Goal: Transaction & Acquisition: Subscribe to service/newsletter

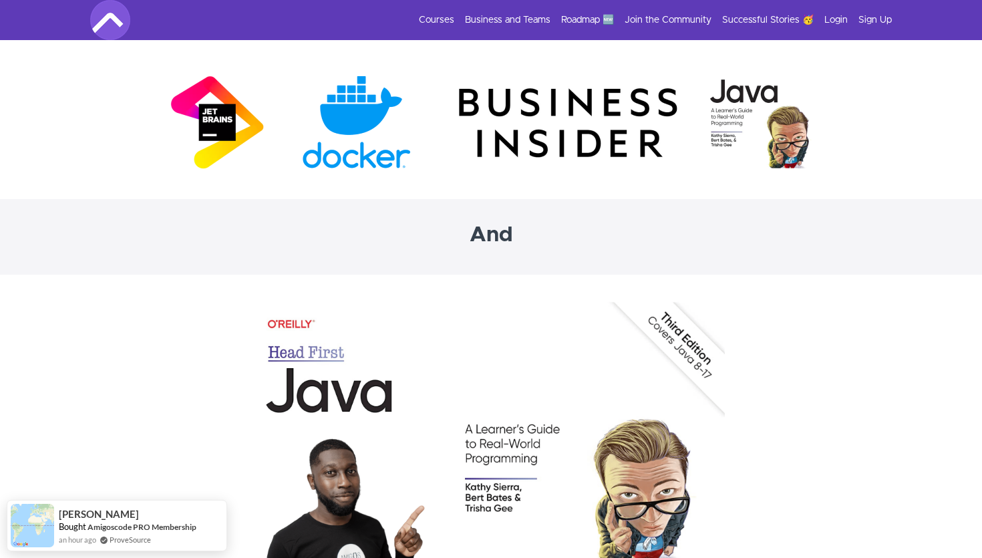
scroll to position [4144, 0]
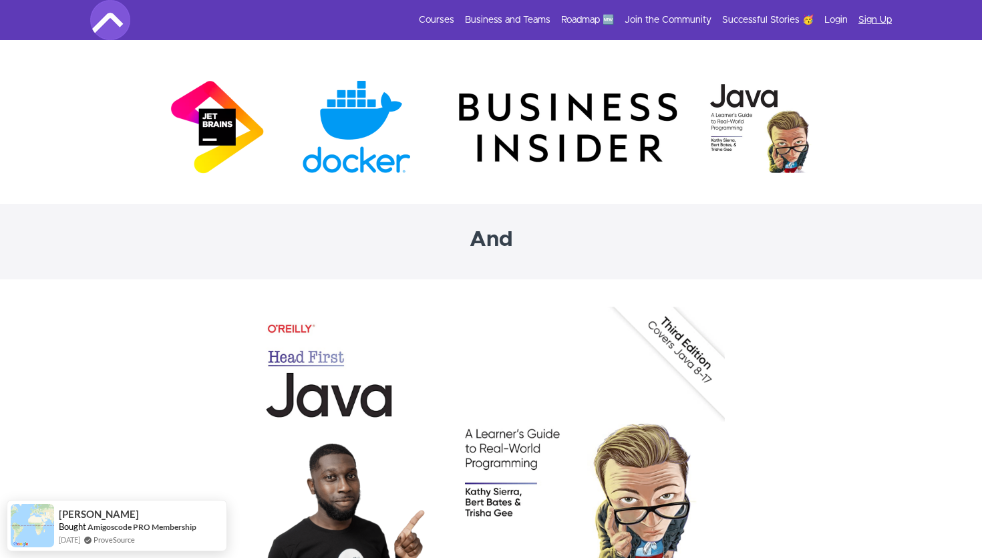
click at [874, 21] on link "Sign Up" at bounding box center [874, 19] width 33 height 13
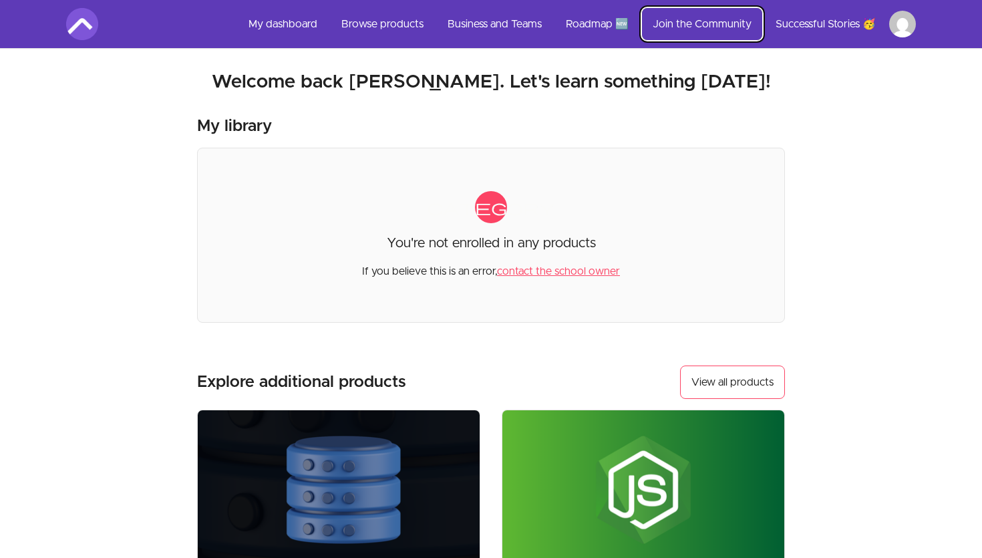
click at [711, 23] on link "Join the Community" at bounding box center [702, 24] width 120 height 32
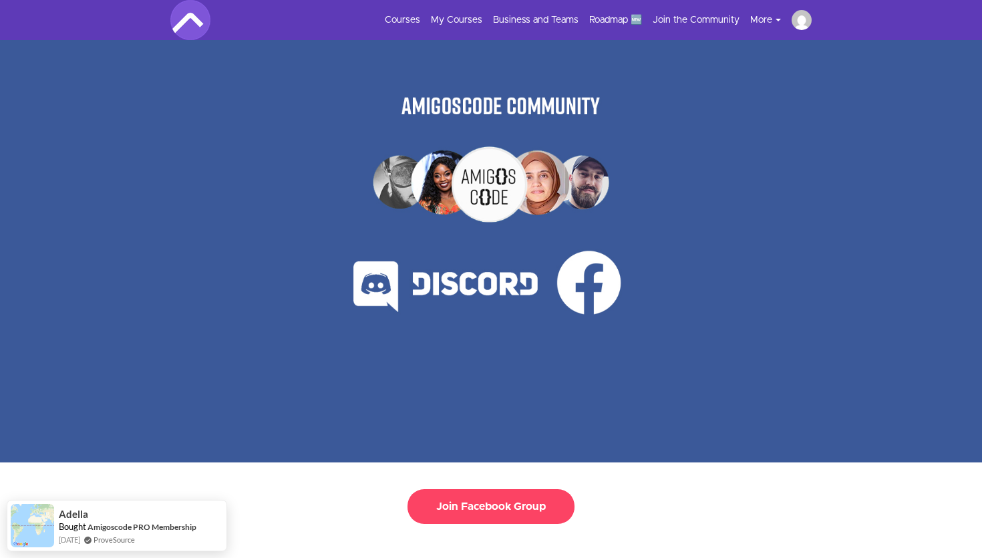
click at [779, 20] on icon at bounding box center [777, 20] width 5 height 3
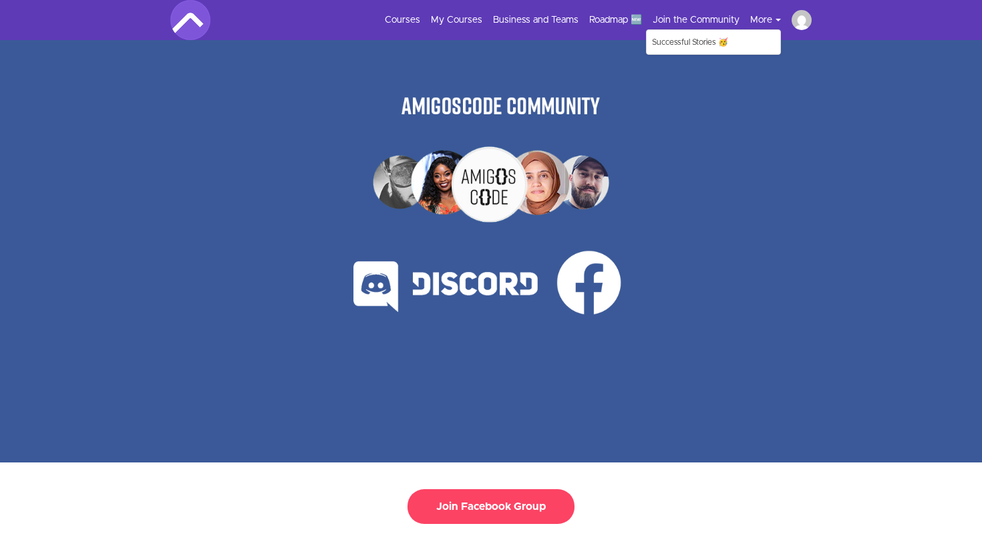
click at [779, 20] on icon at bounding box center [777, 20] width 5 height 3
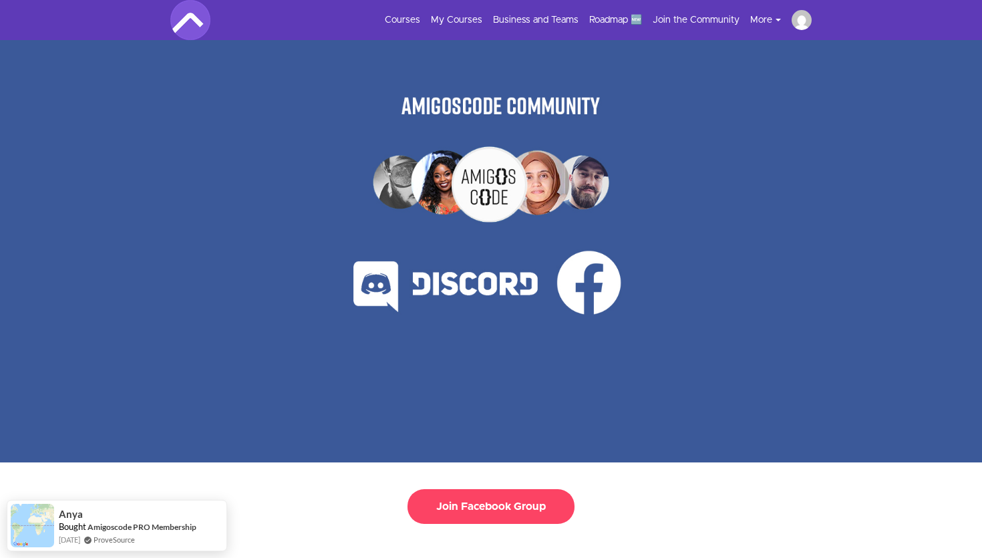
click at [508, 260] on div at bounding box center [491, 251] width 446 height 422
click at [803, 25] on img at bounding box center [802, 20] width 20 height 20
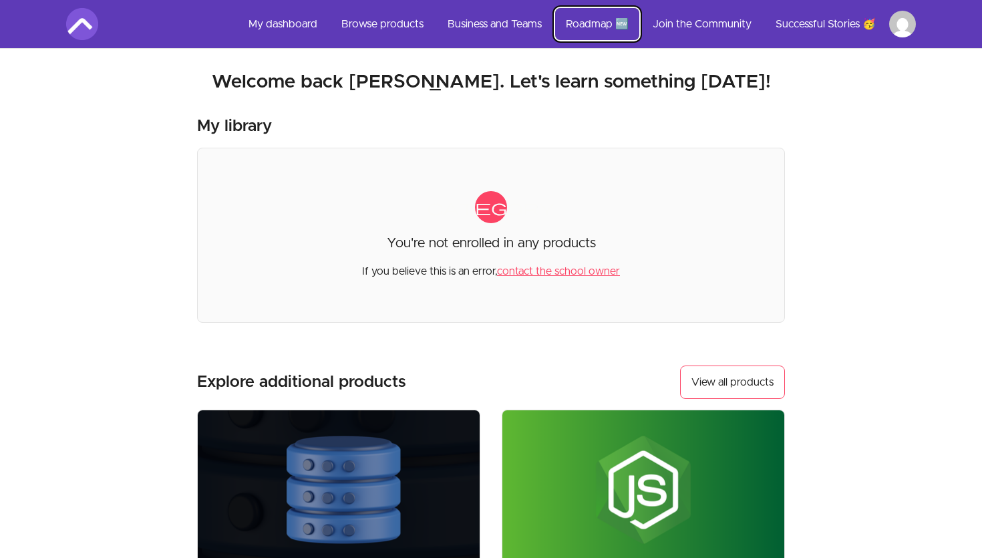
click at [592, 23] on link "Roadmap 🆕" at bounding box center [597, 24] width 84 height 32
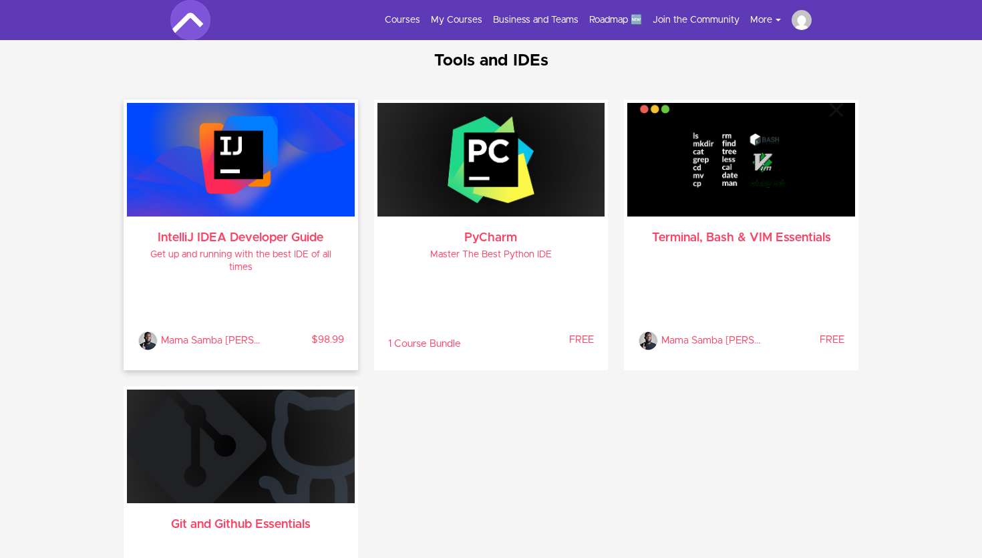
scroll to position [2674, 0]
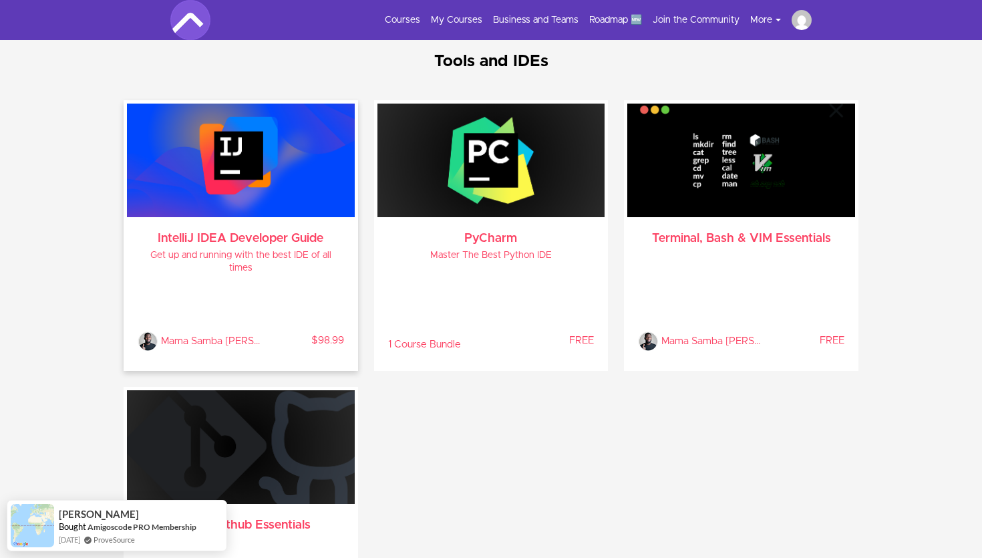
click at [194, 224] on div "IntelliJ IDEA Developer Guide Get up and running with the best IDE of all times…" at bounding box center [241, 292] width 228 height 150
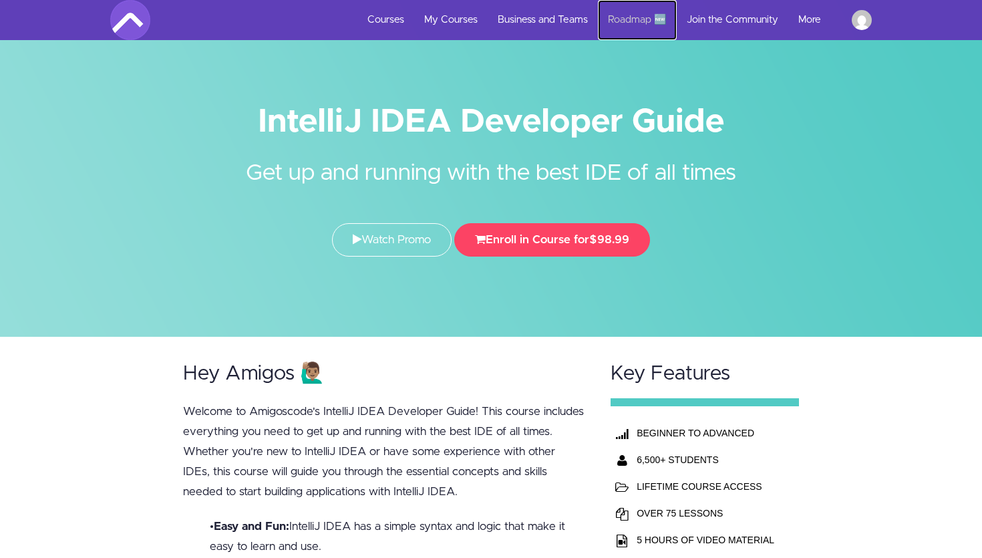
click at [635, 25] on link "Roadmap 🆕" at bounding box center [637, 20] width 79 height 40
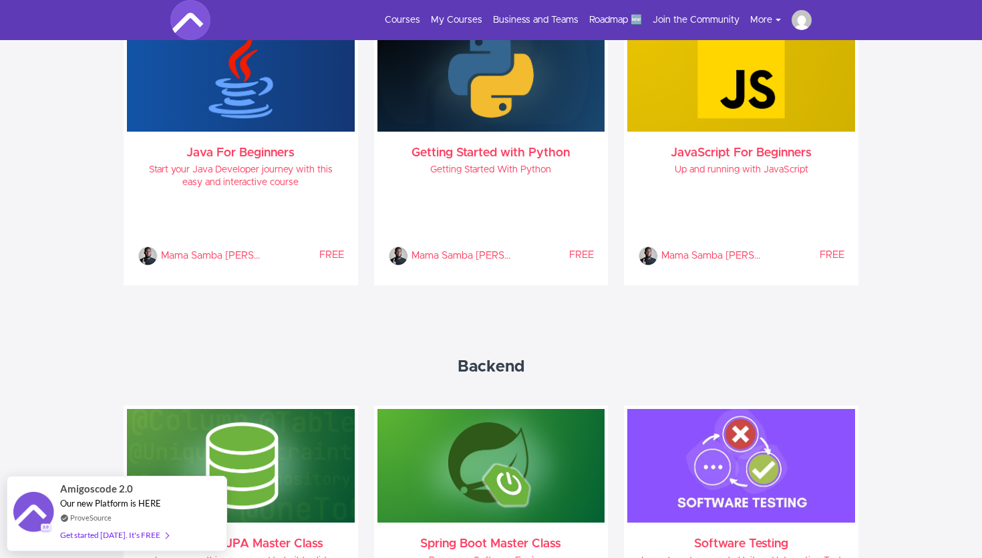
scroll to position [784, 0]
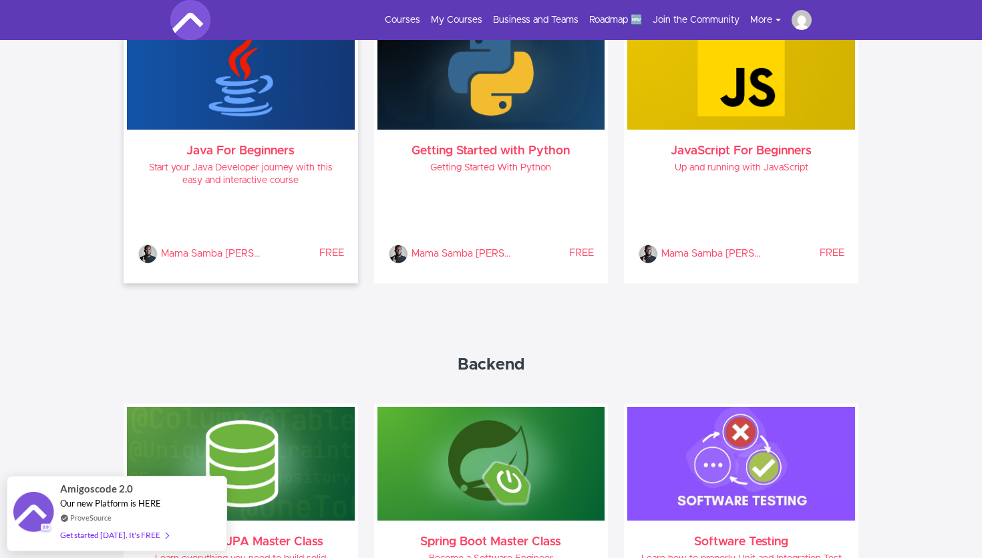
click at [268, 164] on h4 "Start your Java Developer journey with this easy and interactive course" at bounding box center [241, 174] width 206 height 25
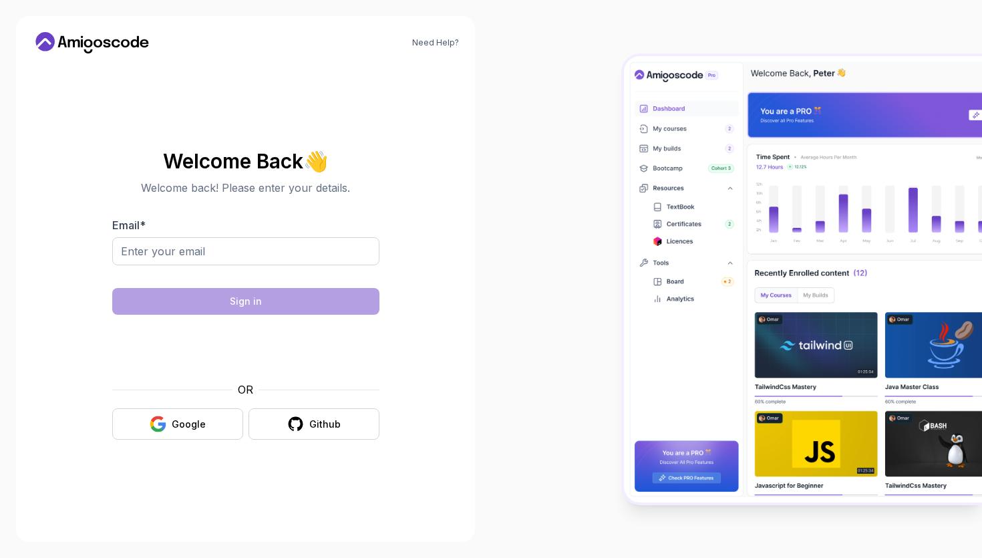
click at [679, 238] on img at bounding box center [803, 279] width 358 height 446
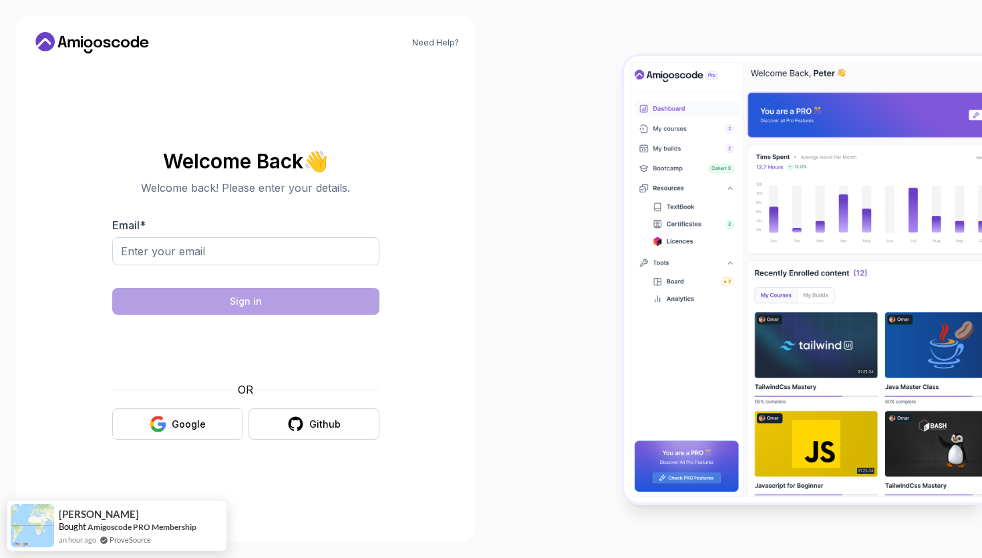
click at [679, 238] on img at bounding box center [803, 279] width 358 height 446
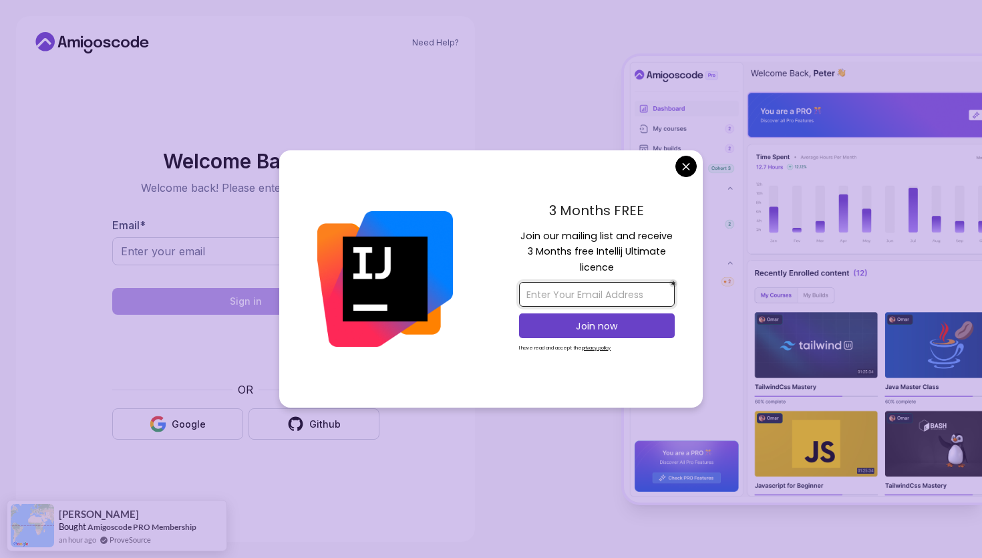
click at [590, 299] on input "email" at bounding box center [597, 294] width 156 height 25
type input "[EMAIL_ADDRESS][DOMAIN_NAME]"
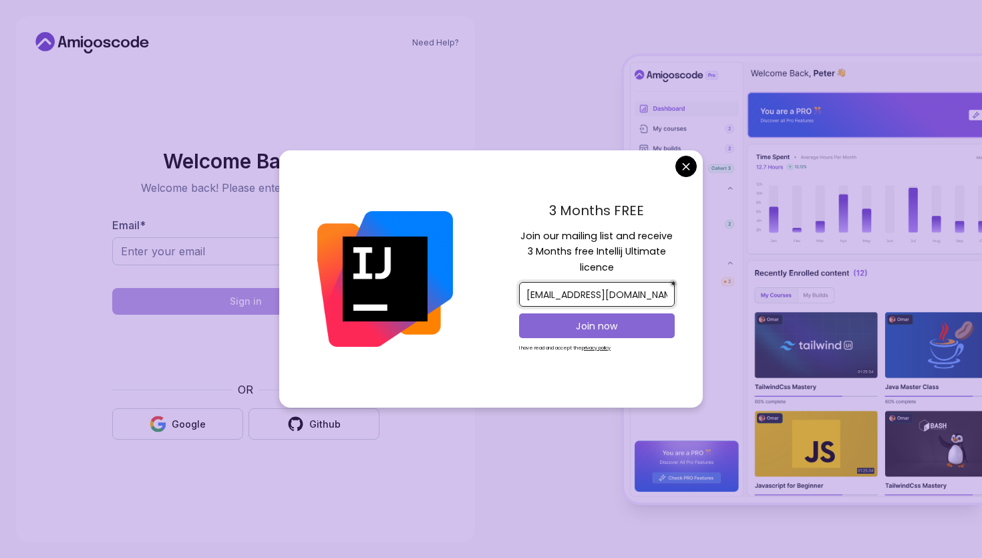
click at [592, 329] on p "Join now" at bounding box center [597, 325] width 126 height 13
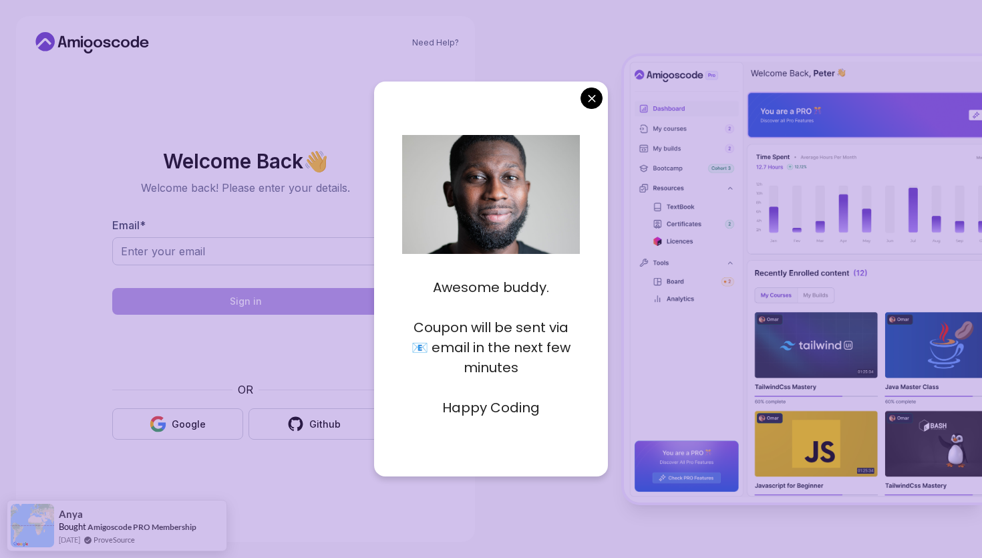
click at [590, 100] on body "Need Help? Welcome Back 👋 Welcome back! Please enter your details. Email * Sign…" at bounding box center [491, 279] width 982 height 558
